Goal: Transaction & Acquisition: Book appointment/travel/reservation

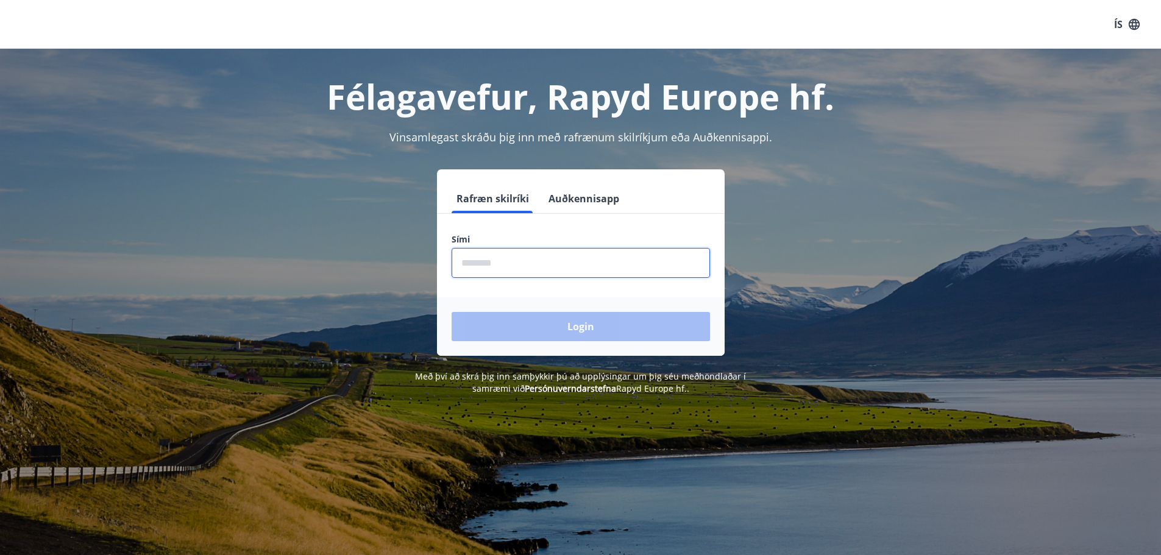
click at [481, 260] on input "phone" at bounding box center [580, 263] width 258 height 30
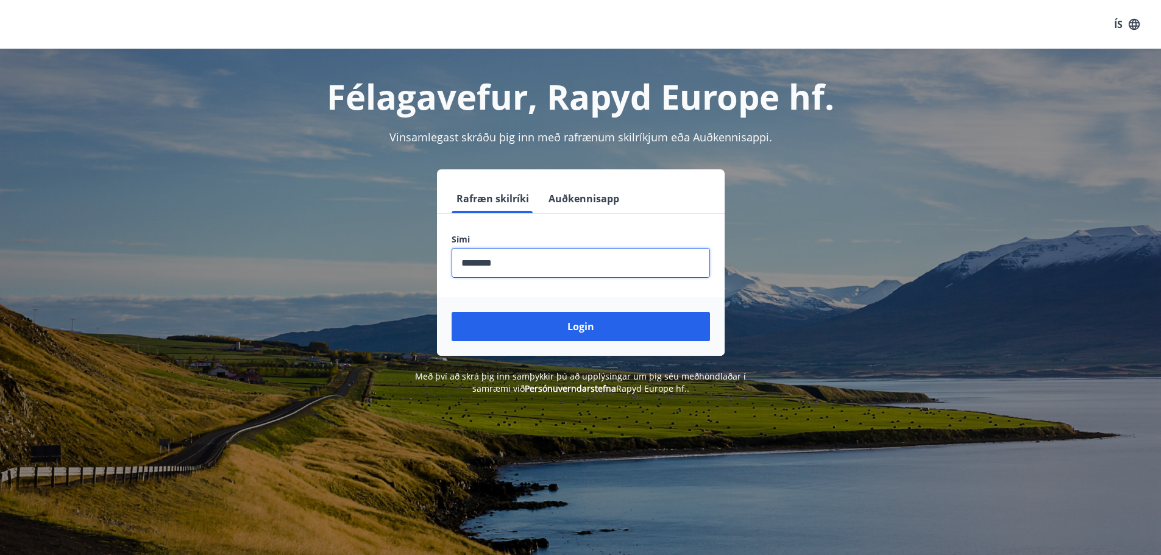
type input "********"
click at [451, 312] on button "Login" at bounding box center [580, 326] width 258 height 29
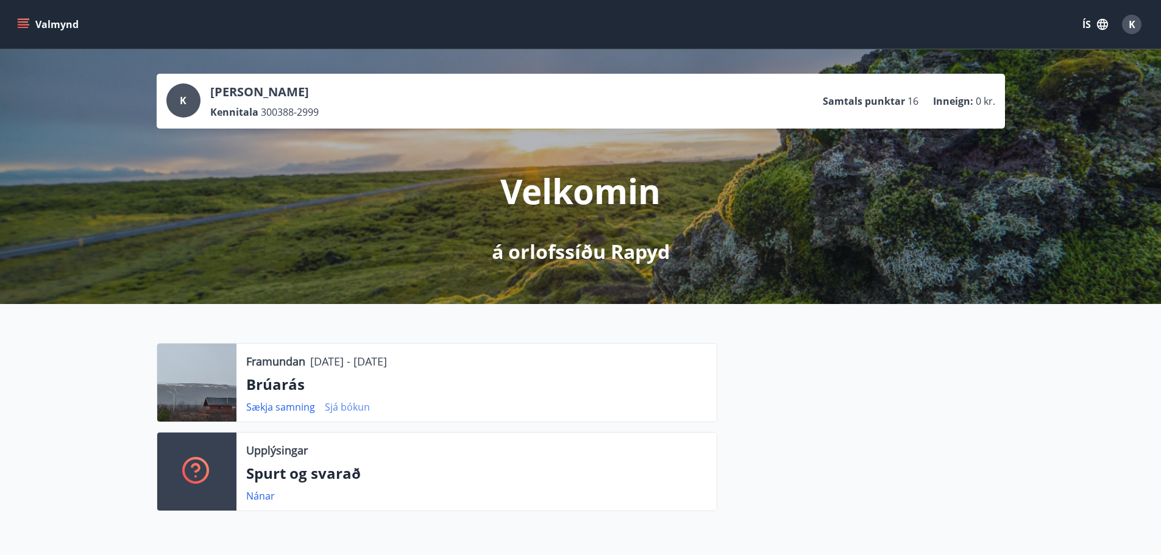
click at [336, 411] on link "Sjá bókun" at bounding box center [347, 406] width 45 height 13
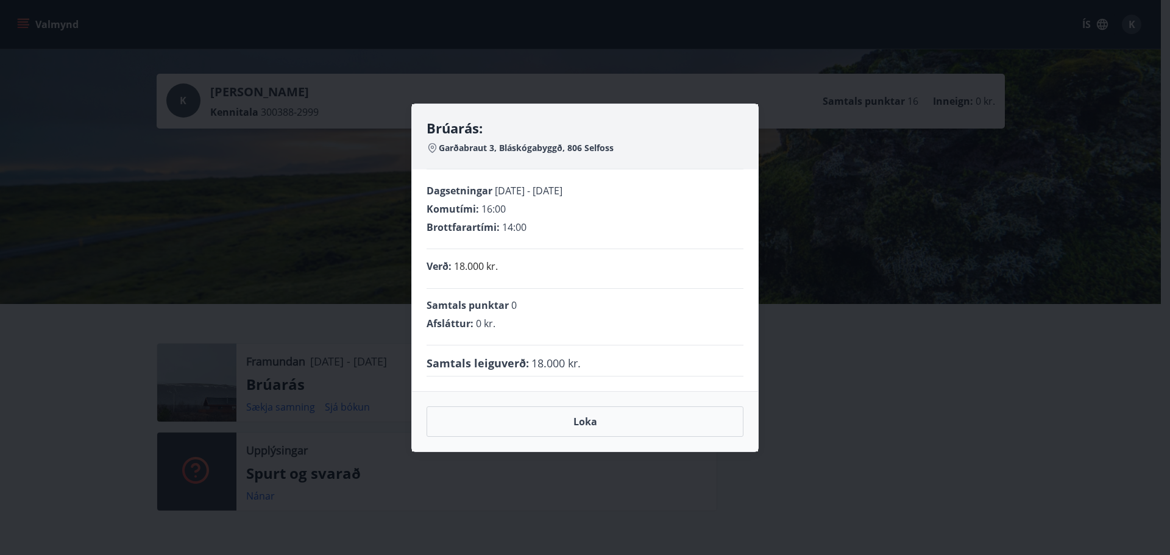
click at [858, 442] on div "Brúarás: Garðabraut 3, Bláskógabyggð, 806 Selfoss Dagsetningar 28.11.2025 - 01.…" at bounding box center [585, 277] width 1170 height 555
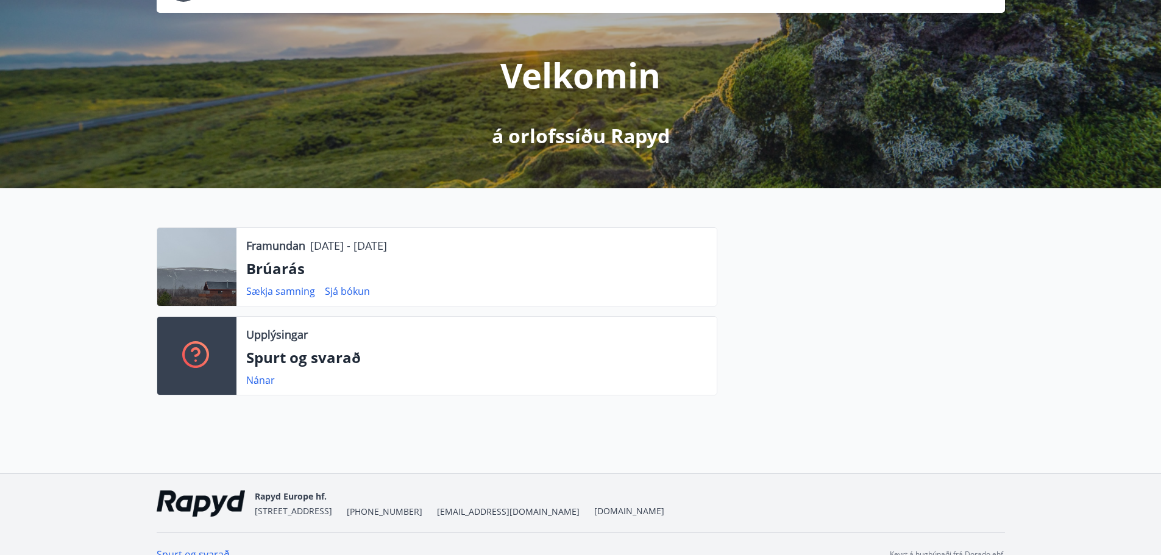
scroll to position [136, 0]
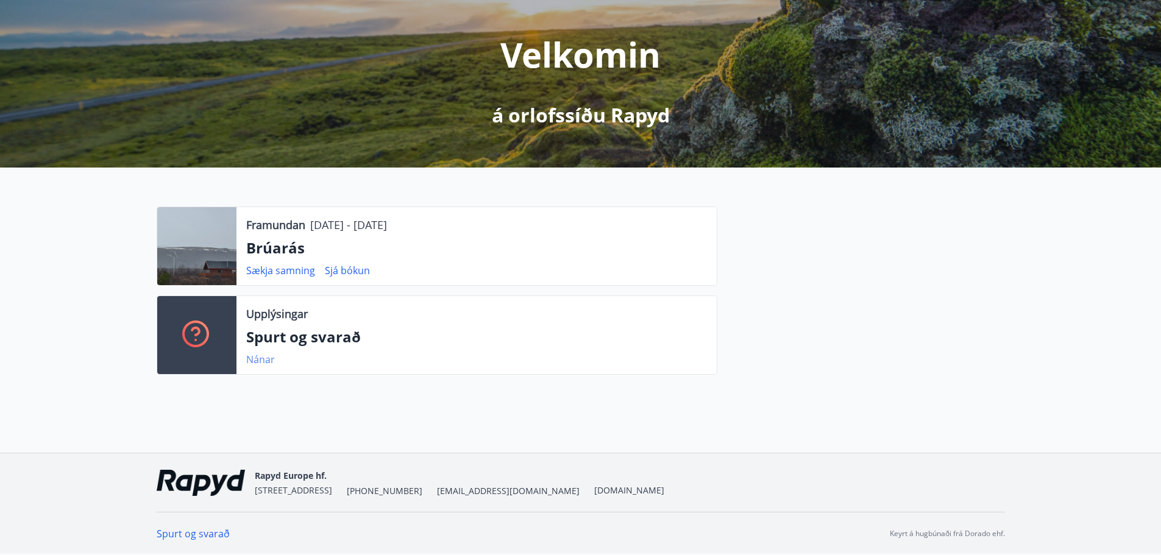
click at [255, 360] on link "Nánar" at bounding box center [260, 359] width 29 height 13
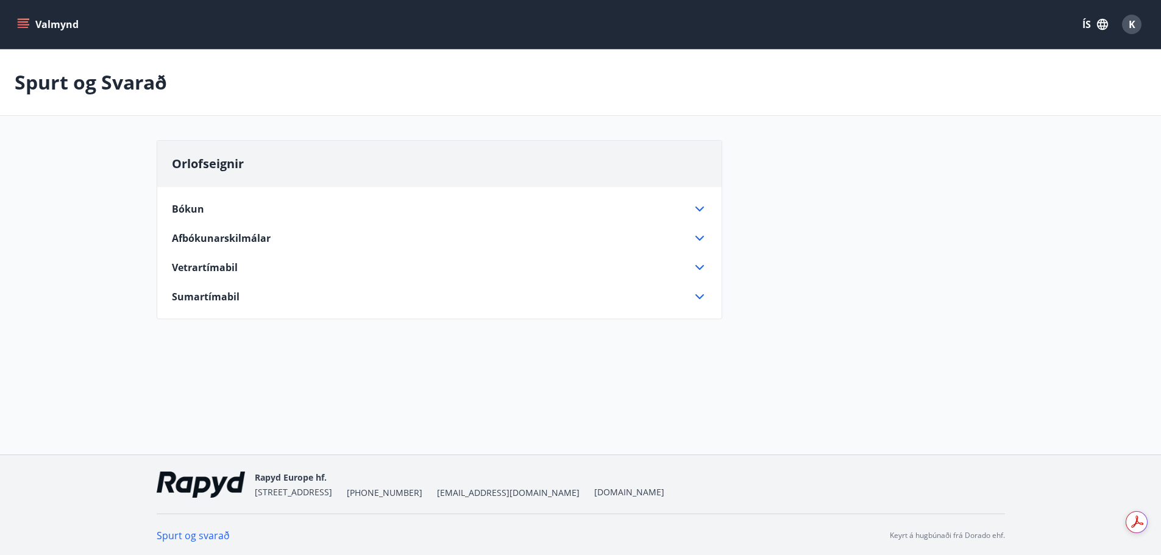
click at [255, 241] on span "Afbókunarskilmálar" at bounding box center [221, 237] width 99 height 13
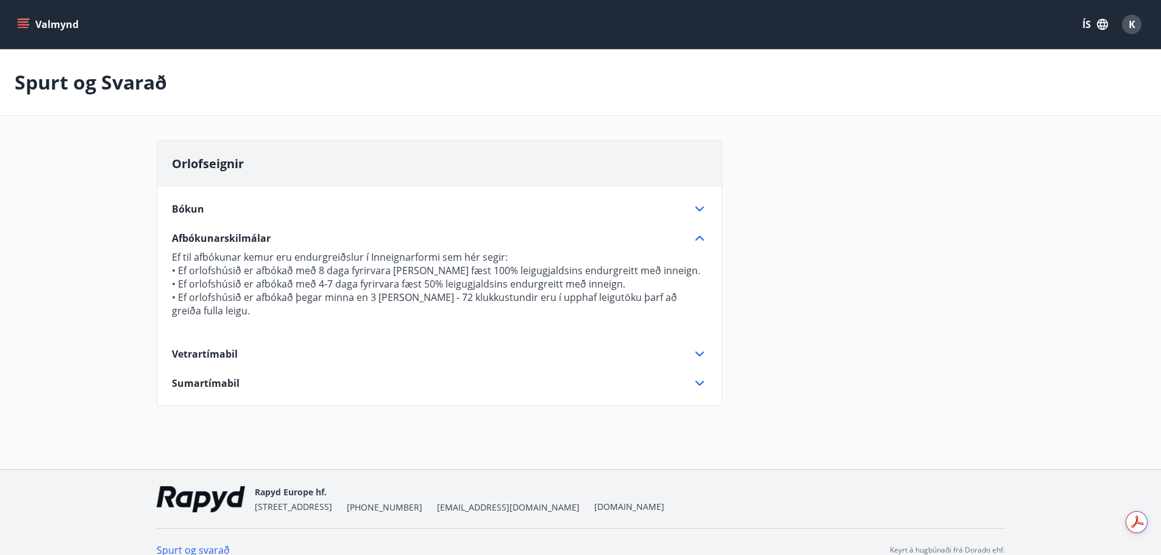
click at [219, 235] on span "Afbókunarskilmálar" at bounding box center [221, 237] width 99 height 13
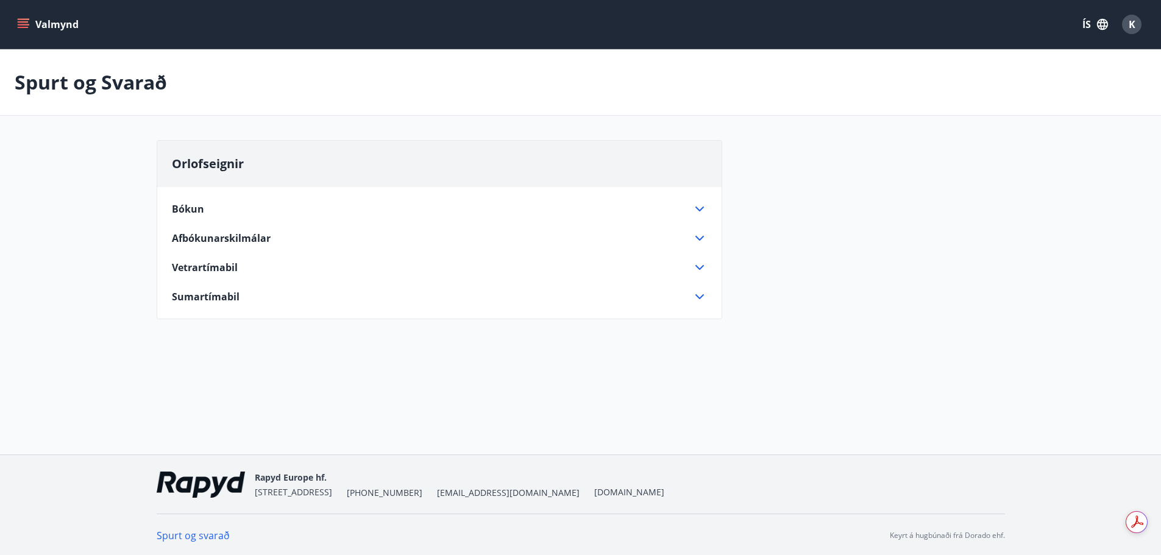
click at [212, 212] on div "Bókun" at bounding box center [432, 208] width 520 height 13
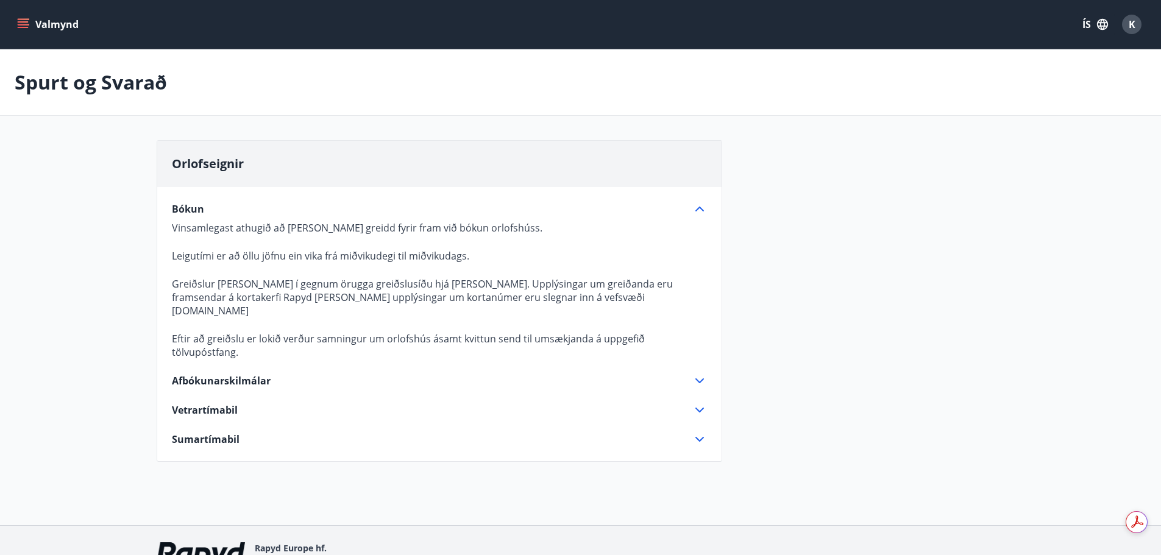
click at [211, 208] on div "Bókun" at bounding box center [432, 208] width 520 height 13
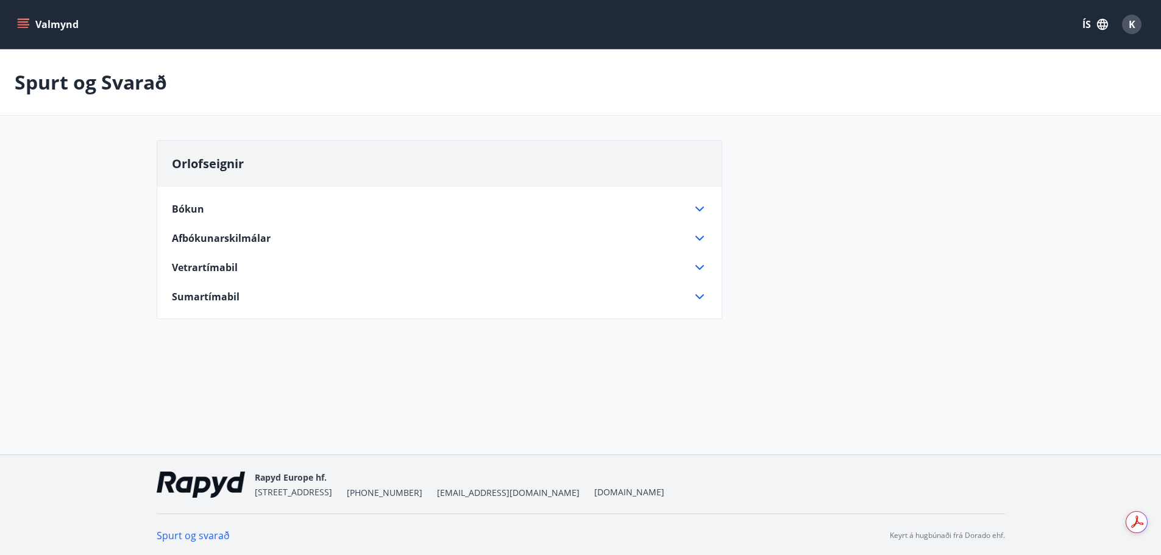
click at [208, 219] on div "Bókun Vinsamlegast athugið að leiga er greidd fyrir fram við bókun orlofshúss. …" at bounding box center [439, 245] width 564 height 117
click at [205, 228] on div "Bókun Vinsamlegast athugið að leiga er greidd fyrir fram við bókun orlofshúss. …" at bounding box center [439, 245] width 564 height 117
click at [205, 233] on span "Afbókunarskilmálar" at bounding box center [221, 237] width 99 height 13
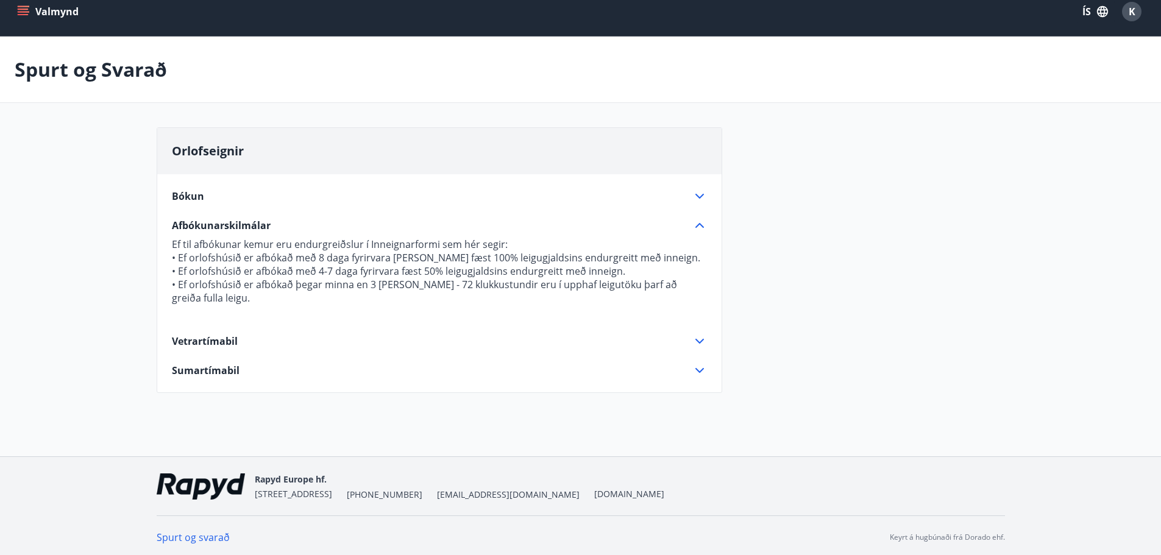
scroll to position [16, 0]
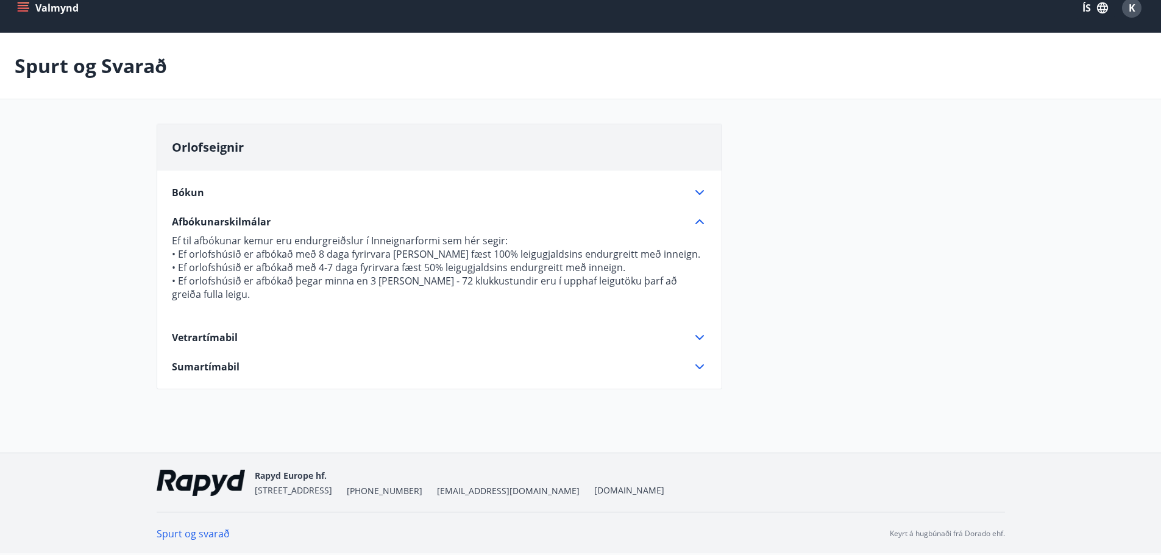
click at [114, 65] on p "Spurt og Svarað" at bounding box center [91, 65] width 152 height 27
click at [51, 12] on button "Valmynd" at bounding box center [49, 8] width 69 height 22
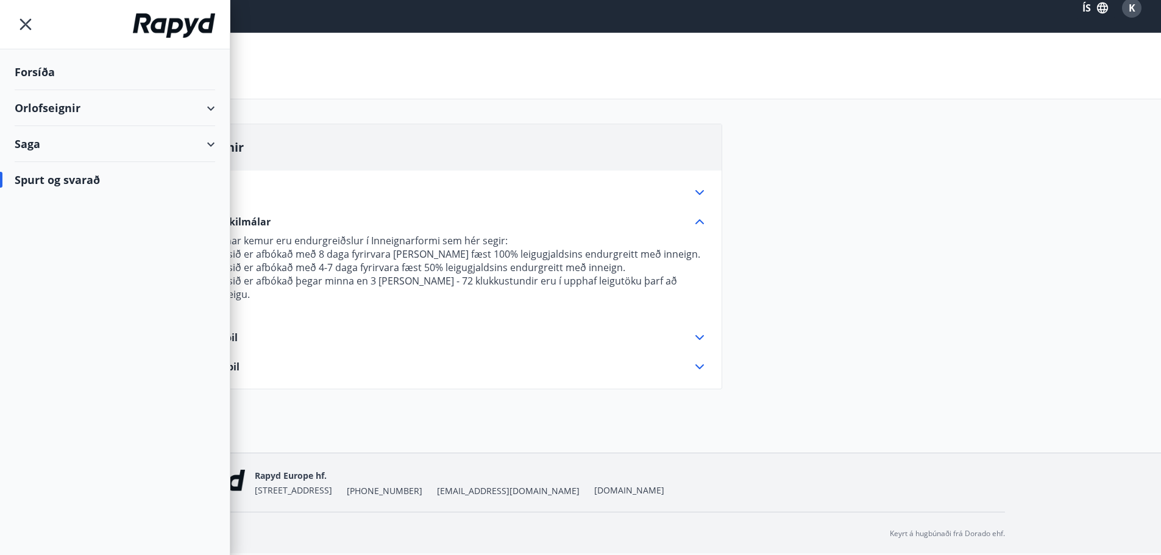
click at [44, 96] on div "Orlofseignir" at bounding box center [115, 108] width 200 height 36
click at [60, 133] on div "Framboð" at bounding box center [114, 139] width 181 height 26
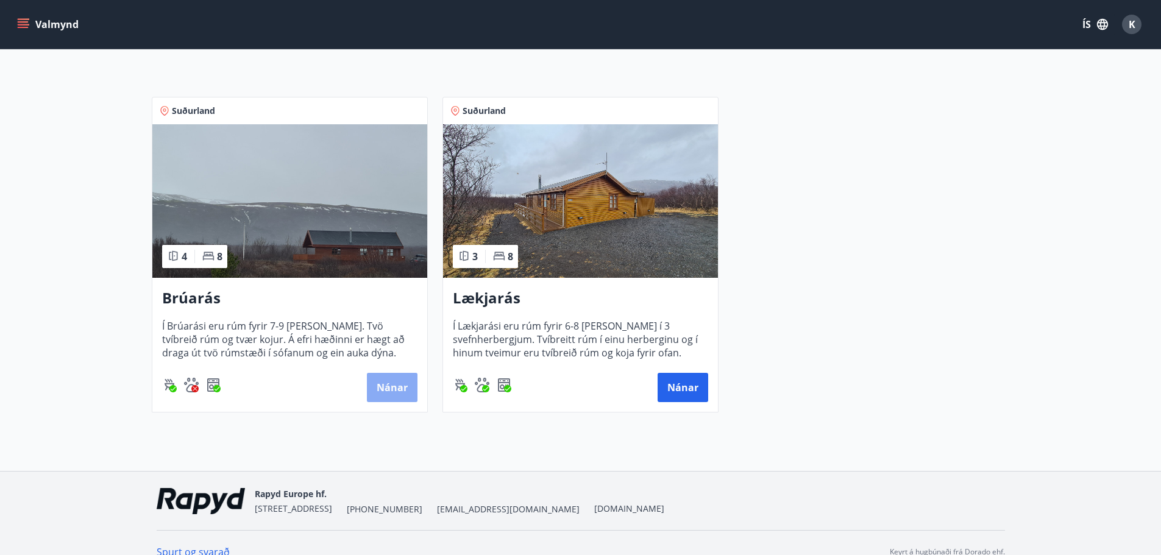
click at [380, 389] on button "Nánar" at bounding box center [392, 387] width 51 height 29
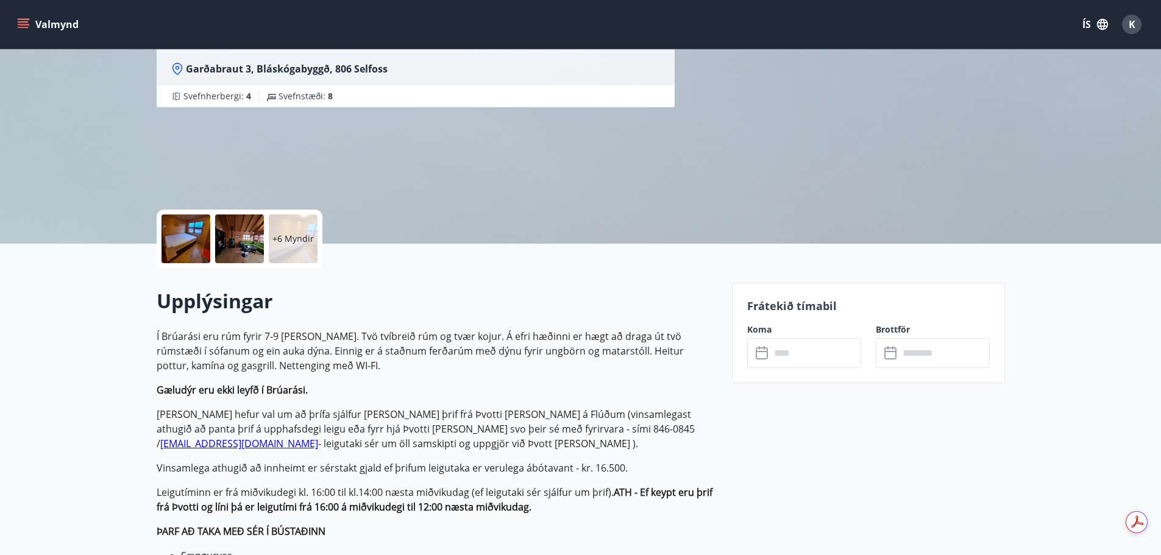
click at [838, 353] on input "text" at bounding box center [815, 353] width 91 height 30
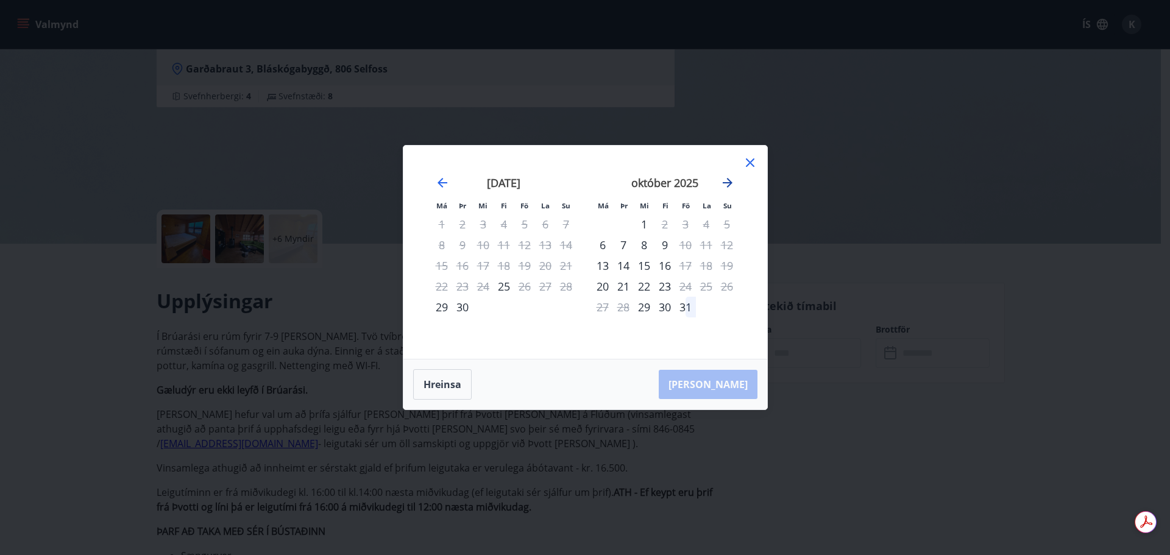
click at [732, 177] on icon "Move forward to switch to the next month." at bounding box center [727, 182] width 15 height 15
click at [746, 168] on icon at bounding box center [750, 162] width 15 height 15
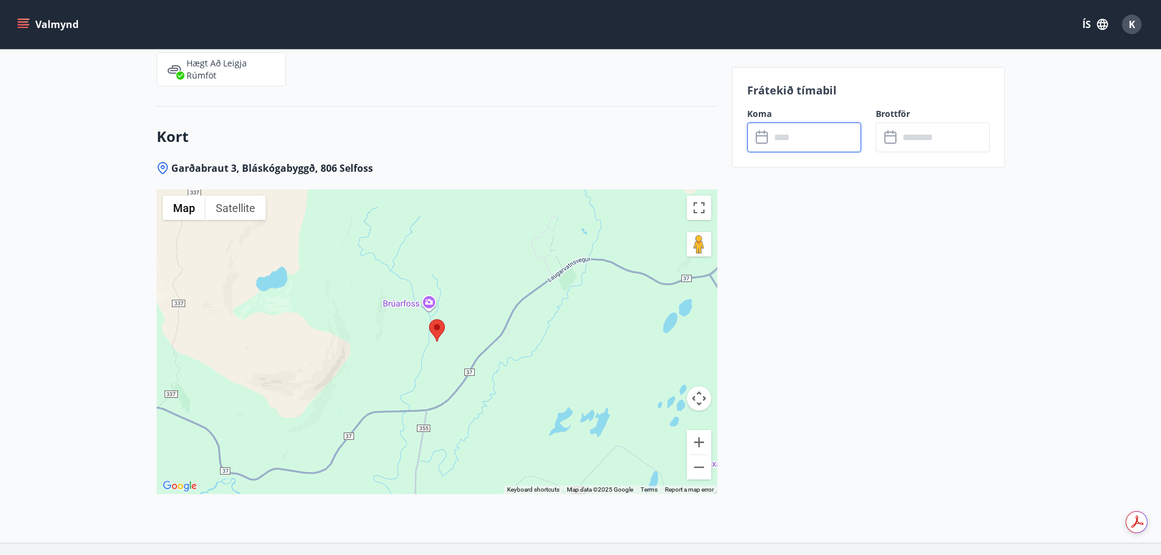
scroll to position [1917, 0]
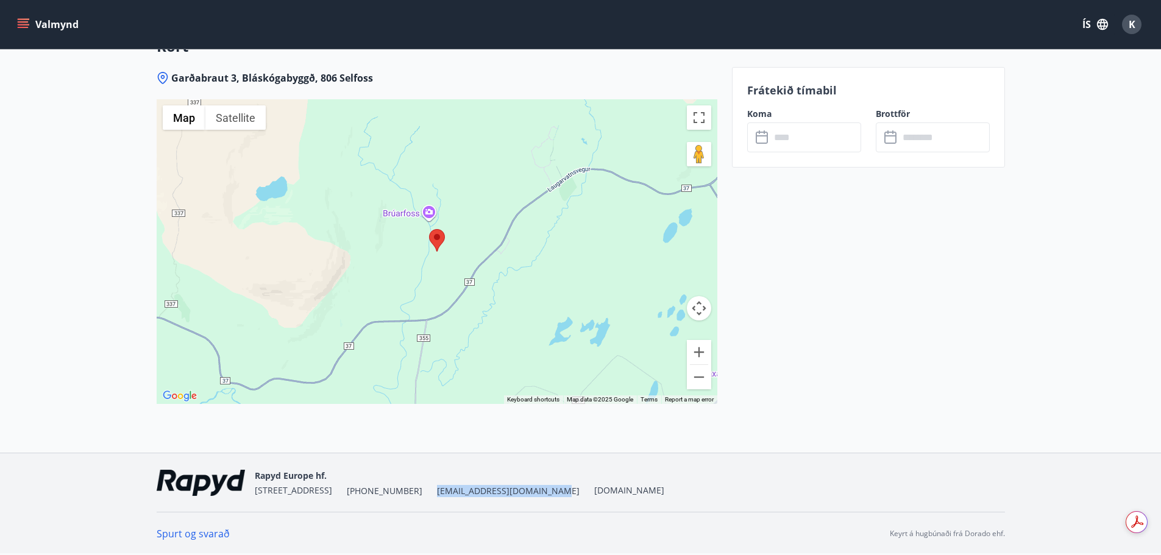
drag, startPoint x: 451, startPoint y: 492, endPoint x: 569, endPoint y: 495, distance: 118.2
click at [569, 495] on div "Rapyd Europe hf. Dalshraun 3, 220 Hafnarfirði +354 558-8000 valitor_sumarhus@ra…" at bounding box center [459, 482] width 409 height 29
copy span "[EMAIL_ADDRESS][DOMAIN_NAME]"
